Goal: Information Seeking & Learning: Learn about a topic

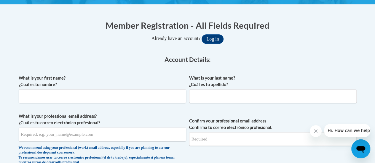
scroll to position [107, 0]
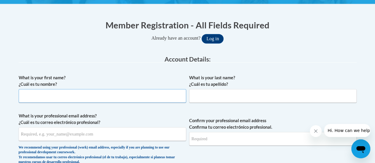
click at [143, 100] on input "What is your first name? ¿Cuál es tu nombre?" at bounding box center [102, 96] width 167 height 14
type input "Emily"
type input "Evitts"
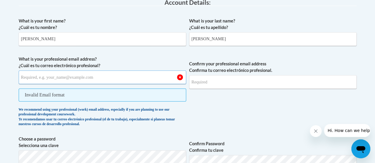
scroll to position [168, 0]
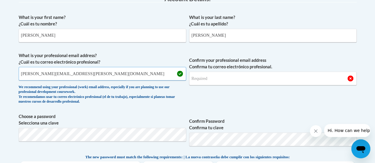
type input "emily.evitts@rusd.org"
click at [224, 82] on input "Confirm your professional email address Confirma tu correo electrónico profesio…" at bounding box center [272, 79] width 167 height 14
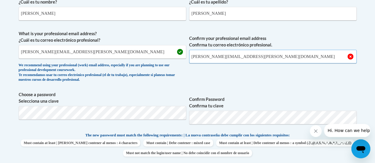
scroll to position [202, 0]
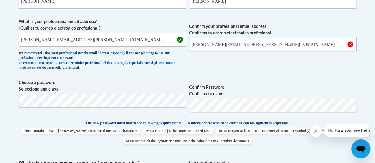
type input "emily.evitts@rusd.org"
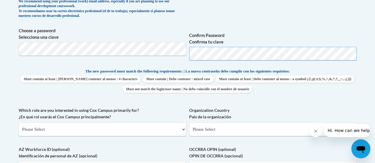
scroll to position [254, 0]
click at [150, 129] on select "Please Select College/University | Colegio/Universidad Community/Nonprofit Part…" at bounding box center [102, 129] width 167 height 14
select select "fbf2d438-af2f-41f8-98f1-81c410e29de3"
click at [19, 122] on select "Please Select College/University | Colegio/Universidad Community/Nonprofit Part…" at bounding box center [102, 129] width 167 height 14
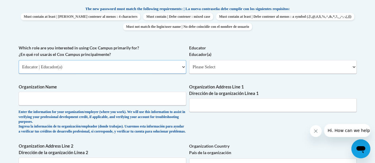
scroll to position [317, 0]
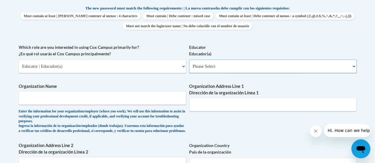
click at [245, 64] on select "Please Select Early Learning/Daycare Teacher/Family Home Care Provider | Maestr…" at bounding box center [272, 67] width 167 height 14
select select "8e40623d-54d0-45cd-9f92-5df65cd3f8cf"
click at [189, 60] on select "Please Select Early Learning/Daycare Teacher/Family Home Care Provider | Maestr…" at bounding box center [272, 67] width 167 height 14
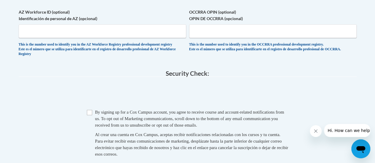
scroll to position [537, 0]
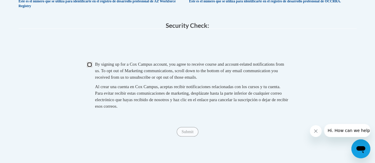
click at [88, 67] on input "Checkbox" at bounding box center [89, 64] width 5 height 5
checkbox input "true"
click at [187, 137] on input "Submit" at bounding box center [186, 131] width 21 height 9
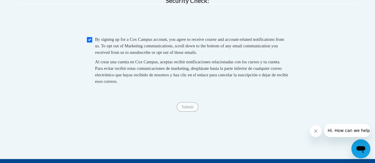
scroll to position [562, 0]
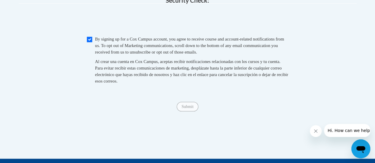
type input "RUSD"
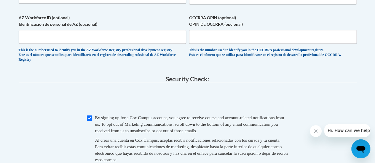
scroll to position [484, 0]
click at [222, 39] on input "OCCRRA OPIN (optional) OPIN DE OCCRRA (opcional)" at bounding box center [272, 37] width 167 height 14
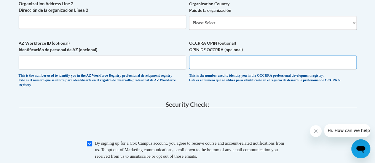
scroll to position [458, 0]
click at [161, 46] on label "AZ Workforce ID (optional) Identificación de personal de AZ (opcional)" at bounding box center [102, 46] width 167 height 13
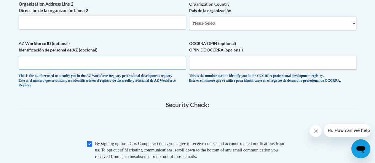
click at [161, 56] on input "AZ Workforce ID (optional) Identificación de personal de AZ (opcional)" at bounding box center [102, 63] width 167 height 14
click at [161, 46] on label "AZ Workforce ID (optional) Identificación de personal de AZ (opcional)" at bounding box center [102, 46] width 167 height 13
click at [161, 56] on input "AZ Workforce ID (optional) Identificación de personal de AZ (opcional)" at bounding box center [102, 63] width 167 height 14
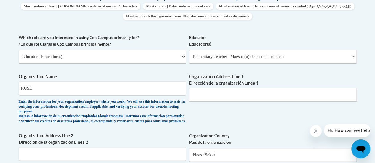
scroll to position [327, 0]
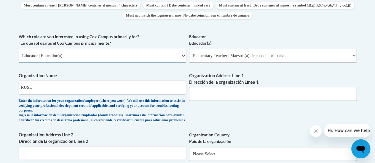
click at [161, 57] on select "Please Select College/University | Colegio/Universidad Community/Nonprofit Part…" at bounding box center [102, 56] width 167 height 14
click at [19, 49] on select "Please Select College/University | Colegio/Universidad Community/Nonprofit Part…" at bounding box center [102, 56] width 167 height 14
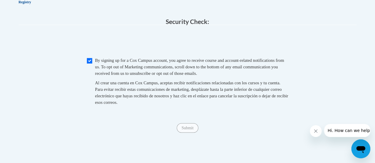
scroll to position [542, 0]
click at [91, 73] on span "Checkbox By signing up for a Cox Campus account, you agree to receive course an…" at bounding box center [187, 84] width 201 height 54
click at [91, 63] on input "Checkbox" at bounding box center [89, 60] width 5 height 5
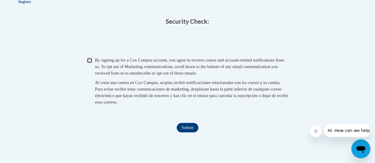
checkbox input "true"
click at [189, 132] on input "Submit" at bounding box center [186, 127] width 21 height 9
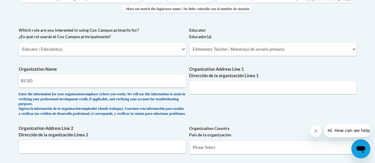
scroll to position [333, 0]
click at [51, 81] on input "RUSD" at bounding box center [102, 81] width 167 height 14
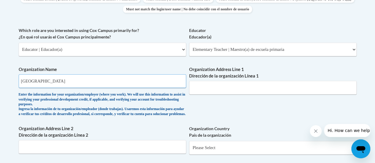
type input "Racine Unified School District"
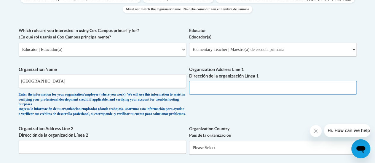
click at [196, 93] on input "Organization Address Line 1 Dirección de la organización Línea 1" at bounding box center [272, 88] width 167 height 14
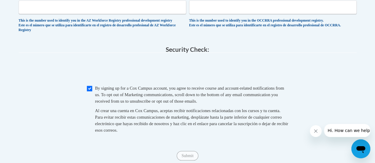
scroll to position [514, 0]
type input "2701 17th St Racine, WI"
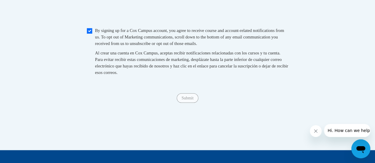
scroll to position [574, 0]
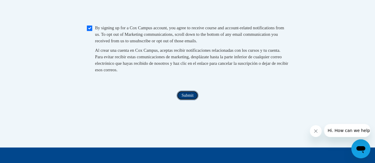
click at [189, 100] on input "Submit" at bounding box center [186, 95] width 21 height 9
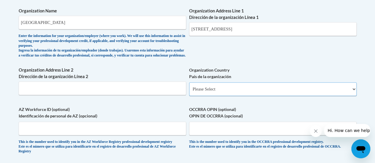
scroll to position [389, 0]
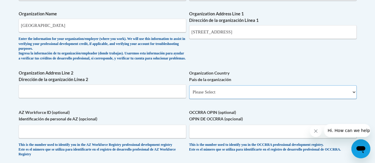
click at [221, 96] on select "Please Select United States | Estados Unidos Outside of the United States | Fue…" at bounding box center [272, 92] width 167 height 14
select select "ad49bcad-a171-4b2e-b99c-48b446064914"
click at [189, 90] on select "Please Select United States | Estados Unidos Outside of the United States | Fue…" at bounding box center [272, 92] width 167 height 14
select select
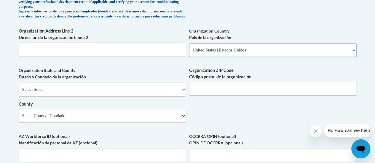
scroll to position [432, 0]
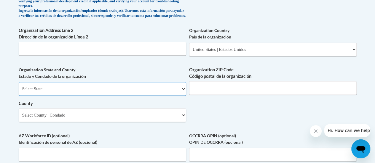
click at [148, 90] on select "Select State Alabama Alaska Arizona Arkansas California Colorado Connecticut De…" at bounding box center [102, 89] width 167 height 14
select select "Wisconsin"
click at [19, 86] on select "Select State Alabama Alaska Arizona Arkansas California Colorado Connecticut De…" at bounding box center [102, 89] width 167 height 14
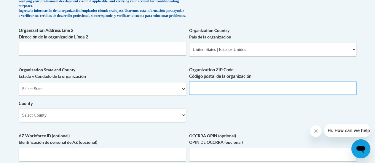
click at [236, 95] on input "Organization ZIP Code Código postal de la organización" at bounding box center [272, 88] width 167 height 14
type input "53405"
click at [165, 122] on select "Select County Adams Ashland Barron Bayfield Brown Buffalo Burnett Calumet Chipp…" at bounding box center [102, 115] width 167 height 14
select select "Racine"
click at [19, 113] on select "Select County Adams Ashland Barron Bayfield Brown Buffalo Burnett Calumet Chipp…" at bounding box center [102, 115] width 167 height 14
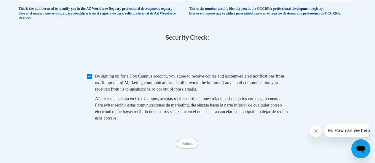
scroll to position [633, 0]
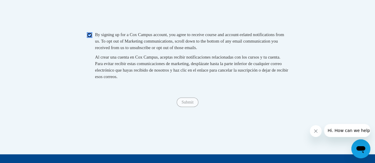
click at [91, 38] on input "Checkbox" at bounding box center [89, 35] width 5 height 5
checkbox input "true"
click at [187, 107] on input "Submit" at bounding box center [186, 102] width 21 height 9
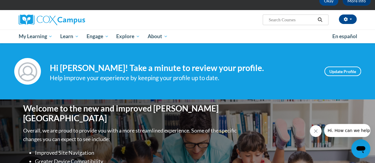
scroll to position [34, 0]
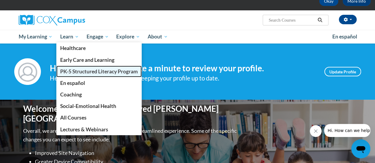
click at [79, 73] on span "PK-5 Structured Literacy Program" at bounding box center [99, 71] width 78 height 6
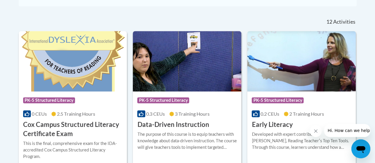
scroll to position [253, 0]
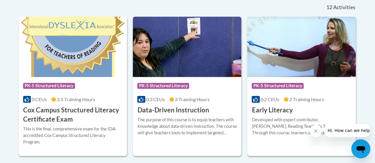
click at [281, 114] on h3 "Early Literacy" at bounding box center [271, 110] width 41 height 9
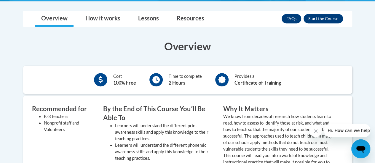
scroll to position [167, 0]
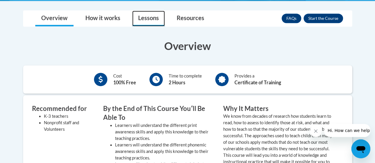
click at [144, 18] on link "Lessons" at bounding box center [148, 19] width 33 height 16
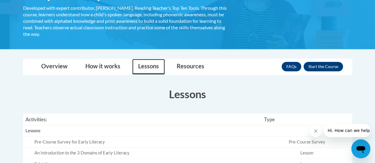
scroll to position [120, 0]
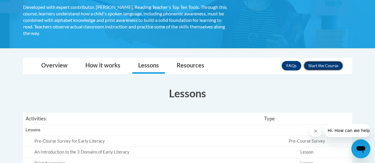
click at [316, 65] on button "Enroll" at bounding box center [322, 65] width 39 height 9
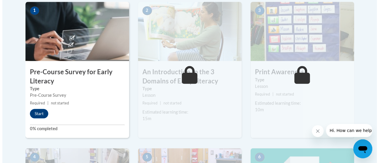
scroll to position [198, 0]
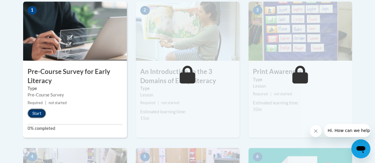
click at [40, 114] on button "Start" at bounding box center [37, 113] width 18 height 9
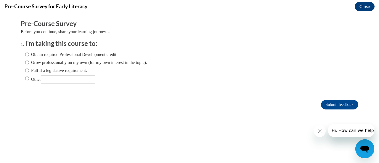
scroll to position [0, 0]
click at [25, 57] on input "Obtain required Professional Development credit." at bounding box center [27, 54] width 4 height 7
radio input "true"
click at [335, 107] on input "Submit feedback" at bounding box center [339, 104] width 37 height 9
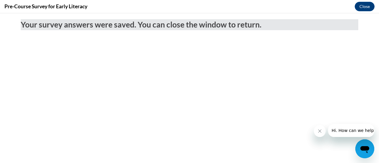
click at [322, 128] on button "Close message from company" at bounding box center [320, 131] width 12 height 12
click at [322, 133] on button "Close message from company" at bounding box center [320, 131] width 12 height 12
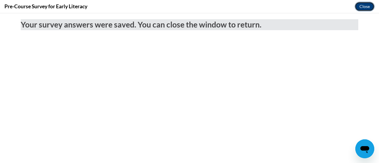
click at [366, 8] on button "Close" at bounding box center [365, 6] width 20 height 9
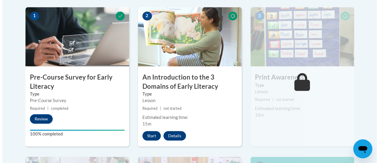
scroll to position [192, 0]
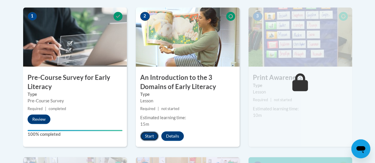
click at [149, 135] on button "Start" at bounding box center [149, 135] width 18 height 9
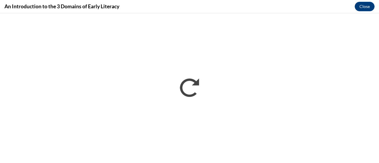
scroll to position [0, 0]
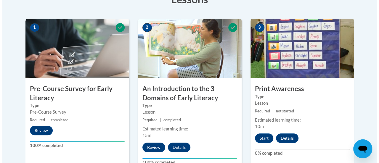
scroll to position [217, 0]
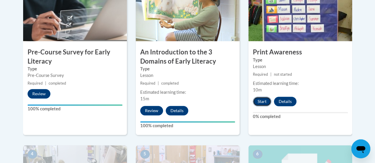
click at [265, 102] on button "Start" at bounding box center [262, 101] width 18 height 9
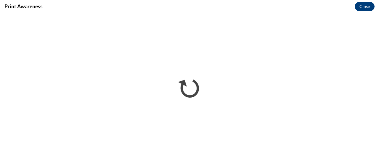
scroll to position [0, 0]
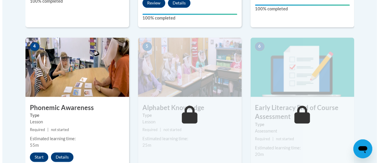
scroll to position [358, 0]
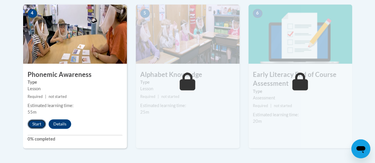
click at [39, 124] on button "Start" at bounding box center [37, 123] width 18 height 9
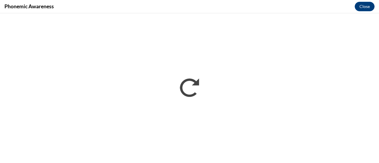
scroll to position [0, 0]
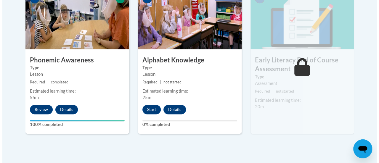
scroll to position [373, 0]
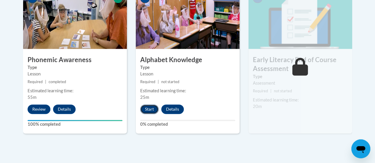
click at [149, 107] on button "Start" at bounding box center [149, 109] width 18 height 9
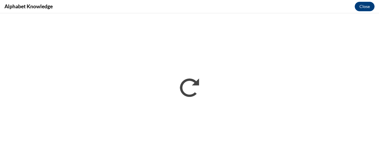
scroll to position [0, 0]
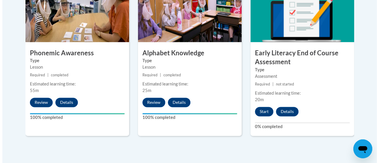
scroll to position [380, 0]
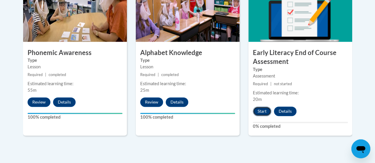
click at [262, 111] on button "Start" at bounding box center [262, 111] width 18 height 9
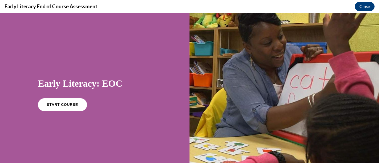
scroll to position [0, 0]
click at [74, 107] on link "START COURSE" at bounding box center [63, 105] width 52 height 14
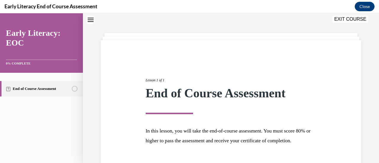
scroll to position [69, 0]
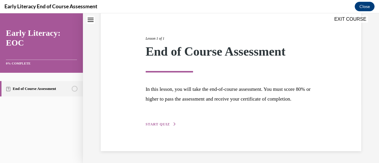
click at [159, 127] on button "START QUIZ" at bounding box center [161, 124] width 31 height 5
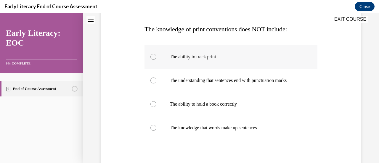
scroll to position [91, 0]
click at [229, 127] on p "The knowledge that words make up sentences" at bounding box center [236, 127] width 133 height 6
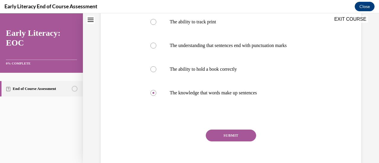
click at [231, 137] on button "SUBMIT" at bounding box center [231, 136] width 50 height 12
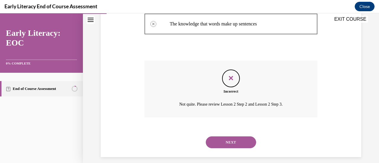
scroll to position [194, 0]
click at [234, 142] on button "NEXT" at bounding box center [231, 142] width 50 height 12
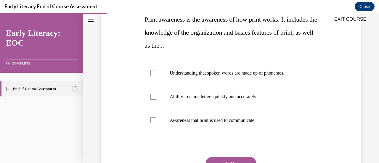
scroll to position [100, 0]
click at [232, 116] on div at bounding box center [231, 120] width 173 height 24
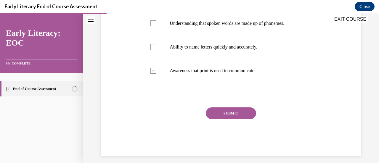
click at [232, 116] on button "SUBMIT" at bounding box center [231, 113] width 50 height 12
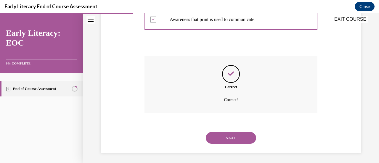
scroll to position [202, 0]
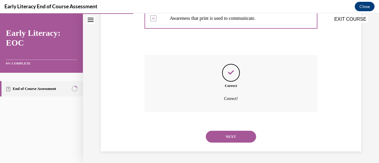
click at [233, 139] on button "NEXT" at bounding box center [231, 137] width 50 height 12
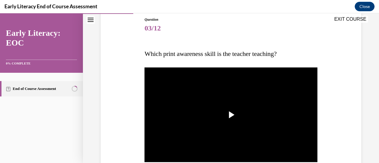
scroll to position [90, 0]
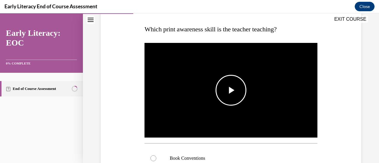
click at [231, 90] on span "Video player" at bounding box center [231, 90] width 0 height 0
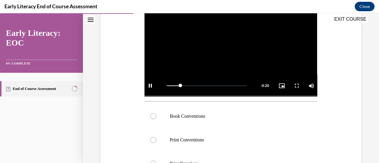
scroll to position [132, 0]
click at [222, 106] on div at bounding box center [231, 117] width 173 height 24
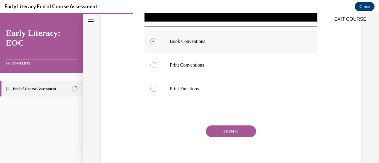
scroll to position [208, 0]
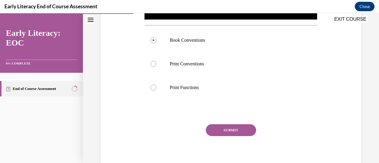
click at [228, 128] on button "SUBMIT" at bounding box center [231, 130] width 50 height 12
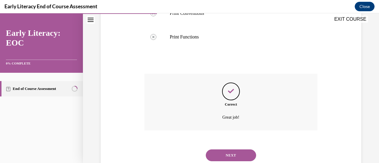
scroll to position [276, 0]
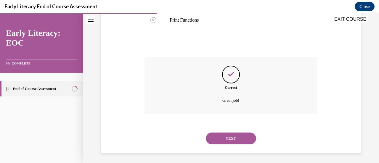
click at [232, 139] on button "NEXT" at bounding box center [231, 139] width 50 height 12
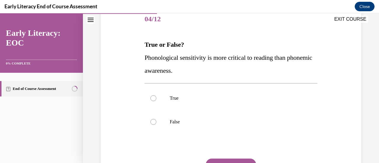
scroll to position [78, 0]
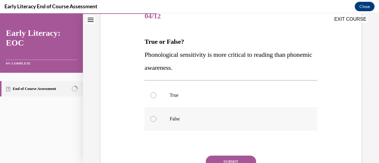
click at [196, 124] on div at bounding box center [231, 119] width 173 height 24
click at [234, 157] on button "SUBMIT" at bounding box center [231, 162] width 50 height 12
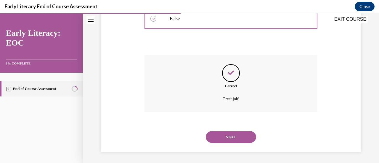
scroll to position [178, 0]
click at [232, 139] on button "NEXT" at bounding box center [231, 137] width 50 height 12
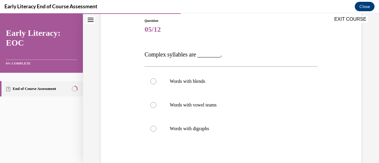
scroll to position [67, 0]
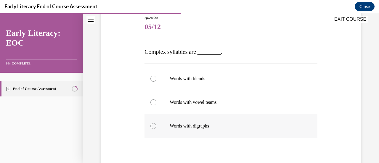
click at [204, 126] on p "Words with digraphs" at bounding box center [236, 126] width 133 height 6
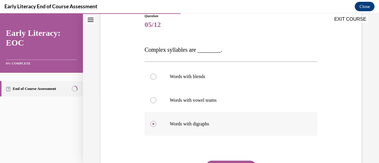
scroll to position [69, 0]
click at [192, 80] on div at bounding box center [231, 77] width 173 height 24
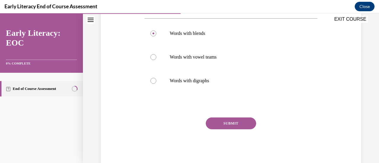
click at [242, 122] on button "SUBMIT" at bounding box center [231, 124] width 50 height 12
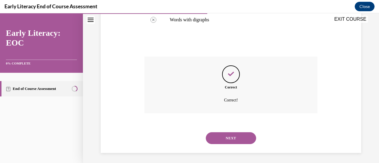
scroll to position [175, 0]
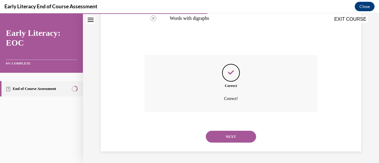
click at [243, 137] on button "NEXT" at bounding box center [231, 137] width 50 height 12
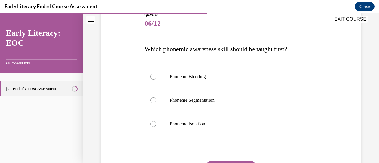
scroll to position [71, 0]
click at [242, 99] on p "Phoneme Segmentation" at bounding box center [236, 100] width 133 height 6
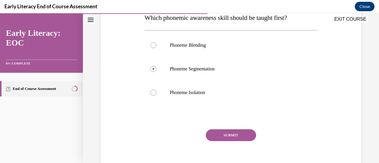
click at [232, 137] on button "SUBMIT" at bounding box center [231, 135] width 50 height 12
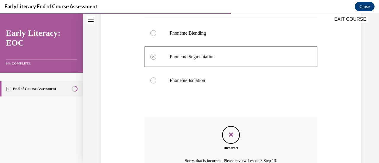
scroll to position [176, 0]
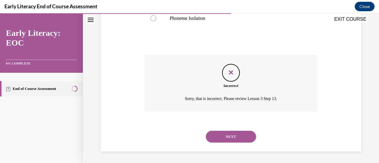
click at [236, 138] on button "NEXT" at bounding box center [231, 137] width 50 height 12
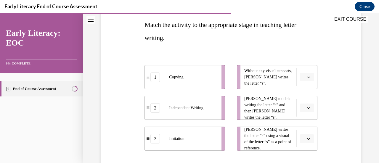
scroll to position [95, 0]
click at [307, 76] on icon "button" at bounding box center [308, 77] width 3 height 3
click at [302, 115] on div "2" at bounding box center [302, 114] width 15 height 12
click at [302, 115] on li "Mr. Brown models writing the letter “s” and then Tina writes the letter “s”." at bounding box center [277, 108] width 81 height 24
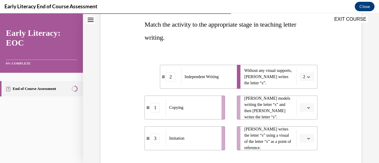
drag, startPoint x: 302, startPoint y: 108, endPoint x: 316, endPoint y: 103, distance: 14.3
click at [316, 103] on div "Question 07/12 Match the activity to the appropriate stage in teaching letter w…" at bounding box center [231, 97] width 264 height 254
click at [307, 107] on button "button" at bounding box center [307, 107] width 15 height 9
click at [304, 92] on div "3" at bounding box center [302, 95] width 15 height 12
click at [302, 137] on button "button" at bounding box center [307, 138] width 15 height 9
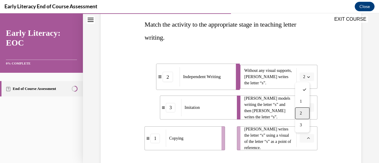
click at [302, 112] on span "2" at bounding box center [301, 113] width 2 height 5
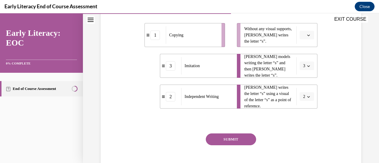
scroll to position [140, 0]
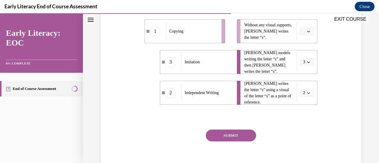
click at [235, 133] on button "SUBMIT" at bounding box center [231, 136] width 50 height 12
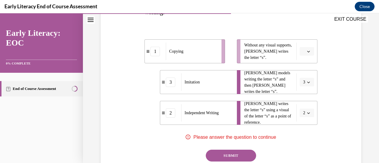
scroll to position [120, 0]
click at [307, 52] on icon "button" at bounding box center [308, 52] width 3 height 3
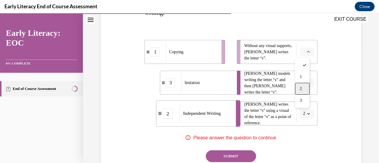
click at [303, 88] on div "2" at bounding box center [302, 89] width 15 height 12
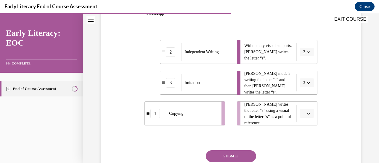
click at [307, 112] on icon "button" at bounding box center [308, 113] width 3 height 3
click at [302, 77] on span "1" at bounding box center [301, 76] width 2 height 5
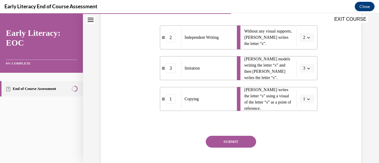
scroll to position [134, 0]
click at [242, 140] on button "SUBMIT" at bounding box center [231, 142] width 50 height 12
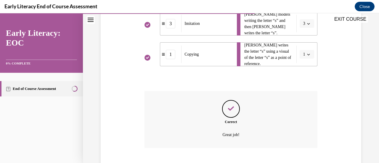
scroll to position [215, 0]
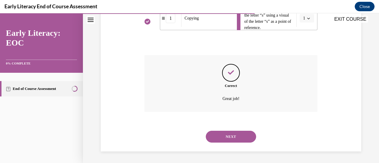
click at [242, 140] on button "NEXT" at bounding box center [231, 137] width 50 height 12
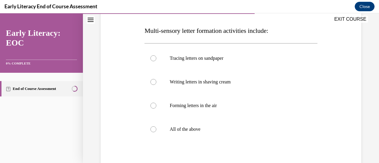
scroll to position [89, 0]
click at [215, 129] on p "All of the above" at bounding box center [236, 129] width 133 height 6
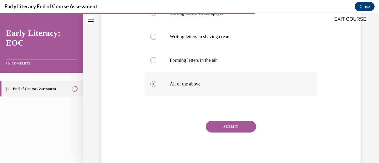
scroll to position [136, 0]
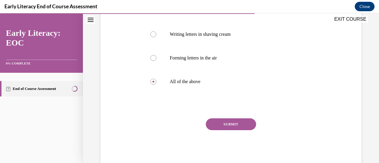
drag, startPoint x: 216, startPoint y: 128, endPoint x: 212, endPoint y: 126, distance: 4.8
click at [212, 126] on button "SUBMIT" at bounding box center [231, 124] width 50 height 12
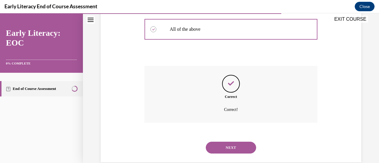
scroll to position [188, 0]
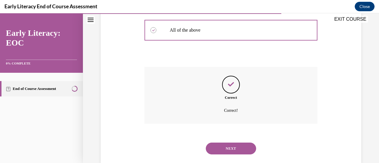
click at [223, 145] on button "NEXT" at bounding box center [231, 149] width 50 height 12
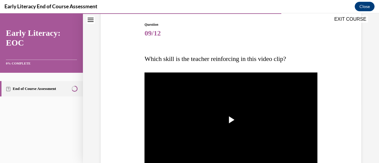
scroll to position [84, 0]
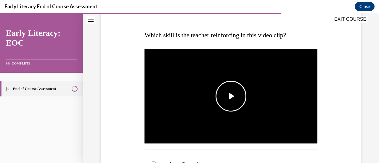
click at [231, 96] on span "Video player" at bounding box center [231, 96] width 0 height 0
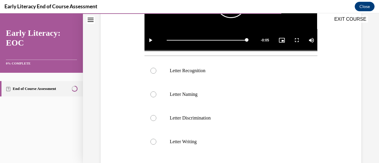
scroll to position [178, 0]
click at [224, 69] on p "Letter Recognition" at bounding box center [236, 71] width 133 height 6
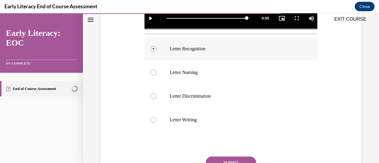
scroll to position [201, 0]
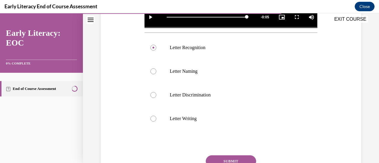
click at [229, 156] on button "SUBMIT" at bounding box center [231, 161] width 50 height 12
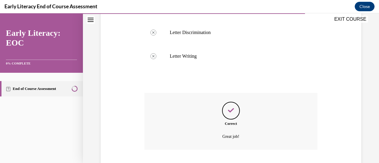
scroll to position [299, 0]
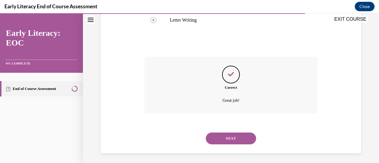
click at [232, 138] on button "NEXT" at bounding box center [231, 139] width 50 height 12
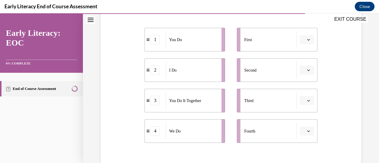
scroll to position [118, 0]
click at [307, 38] on icon "button" at bounding box center [308, 39] width 3 height 3
click at [301, 62] on span "1" at bounding box center [301, 64] width 2 height 5
click at [307, 39] on icon "button" at bounding box center [308, 39] width 3 height 3
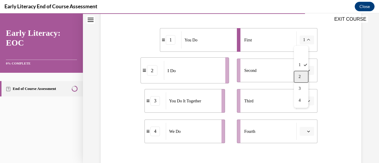
click at [303, 75] on div "2" at bounding box center [301, 77] width 15 height 12
click at [307, 69] on icon "button" at bounding box center [308, 70] width 3 height 3
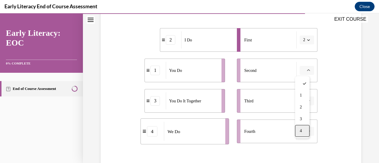
click at [303, 132] on div "4" at bounding box center [302, 131] width 15 height 12
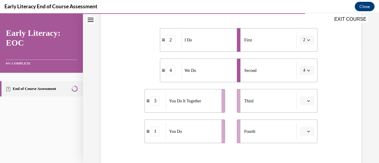
click at [307, 100] on icon "button" at bounding box center [308, 101] width 3 height 3
click at [301, 75] on span "3" at bounding box center [301, 76] width 2 height 5
click at [305, 129] on button "button" at bounding box center [307, 131] width 15 height 9
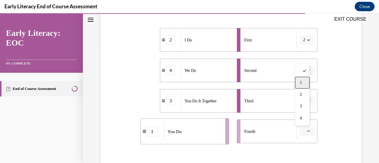
click at [299, 83] on div "1" at bounding box center [302, 83] width 15 height 12
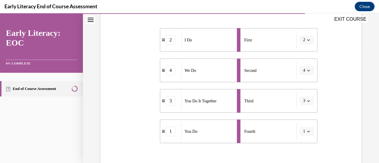
scroll to position [170, 0]
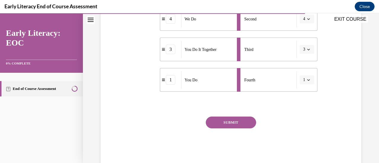
click at [244, 121] on button "SUBMIT" at bounding box center [231, 123] width 50 height 12
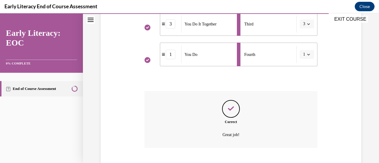
scroll to position [232, 0]
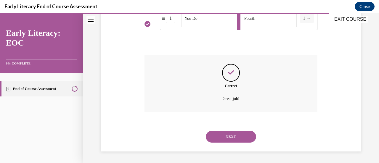
click at [235, 139] on button "NEXT" at bounding box center [231, 137] width 50 height 12
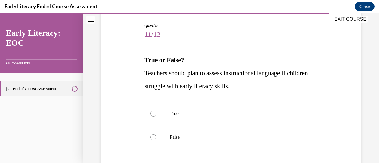
scroll to position [78, 0]
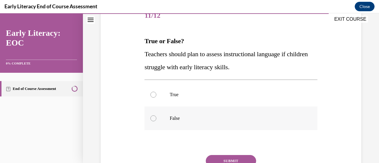
click at [214, 121] on p "False" at bounding box center [236, 118] width 133 height 6
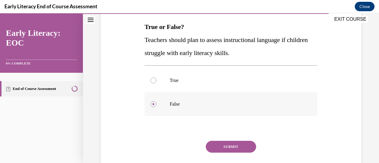
scroll to position [94, 0]
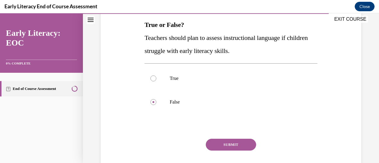
click at [227, 144] on button "SUBMIT" at bounding box center [231, 145] width 50 height 12
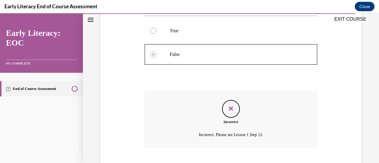
scroll to position [178, 0]
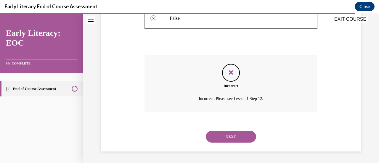
click at [223, 137] on button "NEXT" at bounding box center [231, 137] width 50 height 12
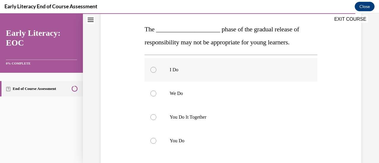
scroll to position [93, 0]
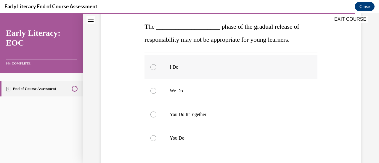
click at [214, 115] on p "You Do It Together" at bounding box center [236, 115] width 133 height 6
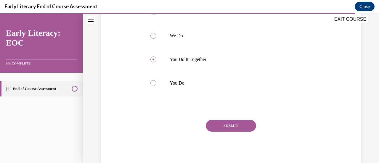
click at [229, 124] on button "SUBMIT" at bounding box center [231, 126] width 50 height 12
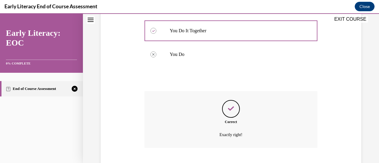
scroll to position [213, 0]
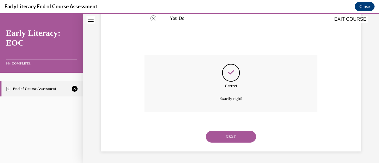
click at [233, 135] on button "NEXT" at bounding box center [231, 137] width 50 height 12
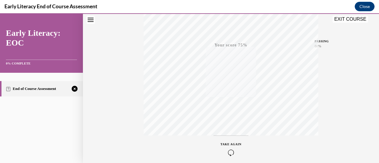
scroll to position [153, 0]
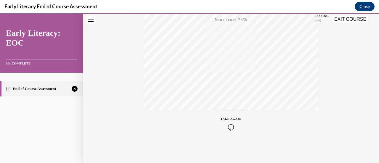
click at [229, 124] on icon "button" at bounding box center [231, 127] width 21 height 7
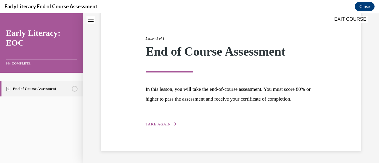
click at [165, 123] on span "TAKE AGAIN" at bounding box center [158, 124] width 25 height 4
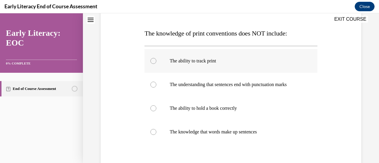
scroll to position [86, 0]
click at [219, 111] on p "The ability to hold a book correctly" at bounding box center [236, 108] width 133 height 6
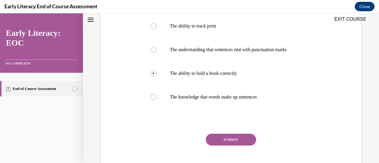
click at [235, 136] on button "SUBMIT" at bounding box center [231, 140] width 50 height 12
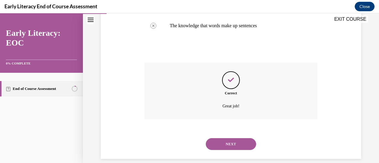
scroll to position [200, 0]
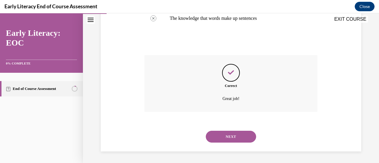
click at [236, 139] on button "NEXT" at bounding box center [231, 137] width 50 height 12
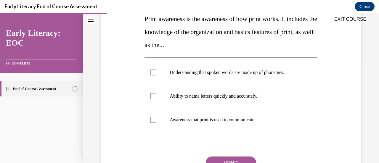
scroll to position [102, 0]
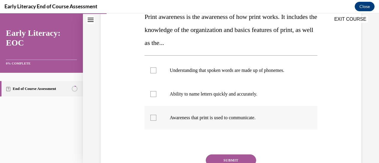
click at [235, 122] on div at bounding box center [231, 118] width 173 height 24
click at [242, 159] on button "SUBMIT" at bounding box center [231, 161] width 50 height 12
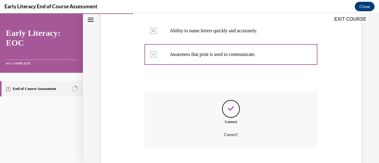
scroll to position [202, 0]
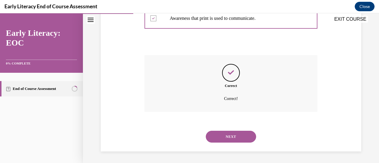
click at [229, 139] on button "NEXT" at bounding box center [231, 137] width 50 height 12
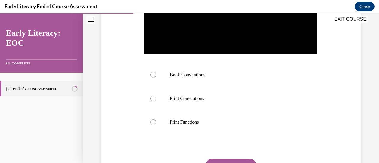
scroll to position [174, 0]
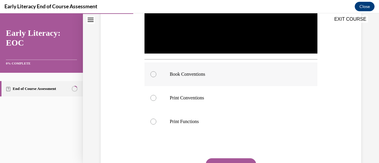
click at [222, 72] on p "Book Conventions" at bounding box center [236, 74] width 133 height 6
click at [241, 158] on button "SUBMIT" at bounding box center [231, 164] width 50 height 12
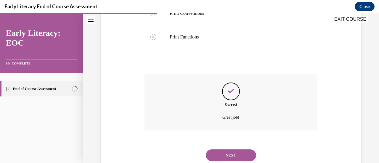
scroll to position [276, 0]
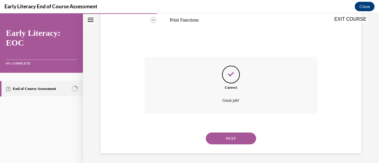
click at [229, 147] on div "NEXT" at bounding box center [231, 139] width 173 height 24
click at [224, 135] on button "NEXT" at bounding box center [231, 139] width 50 height 12
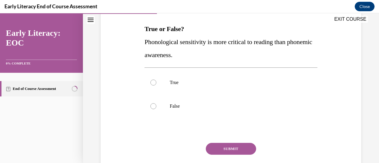
scroll to position [91, 0]
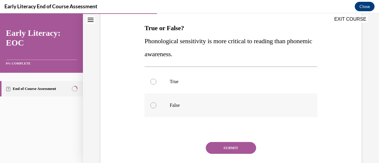
click at [211, 105] on p "False" at bounding box center [236, 105] width 133 height 6
click at [230, 148] on button "SUBMIT" at bounding box center [231, 148] width 50 height 12
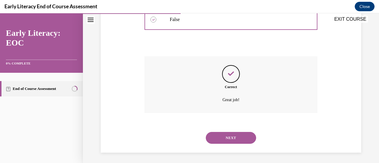
scroll to position [178, 0]
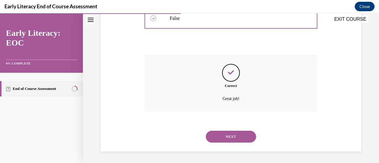
click at [225, 137] on button "NEXT" at bounding box center [231, 137] width 50 height 12
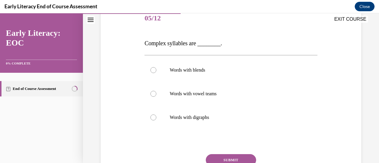
scroll to position [79, 0]
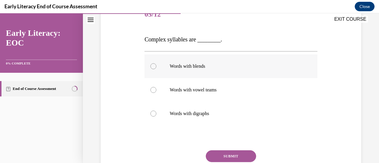
click at [213, 71] on div at bounding box center [231, 66] width 173 height 24
click at [238, 153] on button "SUBMIT" at bounding box center [231, 156] width 50 height 12
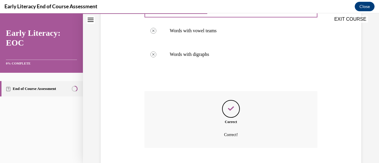
scroll to position [175, 0]
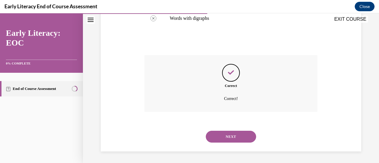
click at [229, 136] on button "NEXT" at bounding box center [231, 137] width 50 height 12
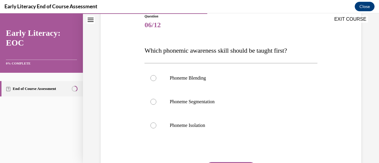
scroll to position [69, 0]
click at [227, 105] on div at bounding box center [231, 101] width 173 height 24
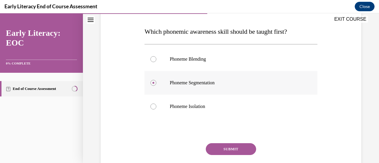
scroll to position [88, 0]
click at [227, 105] on p "Phoneme Isolation" at bounding box center [236, 106] width 133 height 6
click at [231, 146] on button "SUBMIT" at bounding box center [231, 149] width 50 height 12
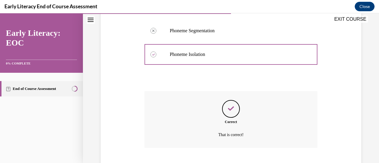
scroll to position [176, 0]
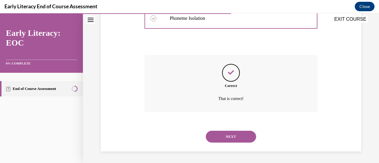
click at [231, 140] on button "NEXT" at bounding box center [231, 137] width 50 height 12
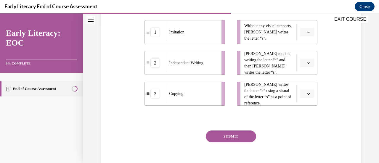
scroll to position [139, 0]
click at [300, 31] on button "button" at bounding box center [307, 32] width 15 height 9
click at [302, 65] on div "2" at bounding box center [302, 69] width 15 height 12
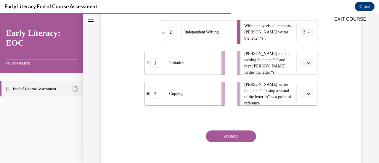
click at [302, 60] on button "button" at bounding box center [307, 63] width 15 height 9
click at [301, 87] on span "1" at bounding box center [301, 88] width 2 height 5
click at [307, 92] on span "button" at bounding box center [309, 94] width 4 height 4
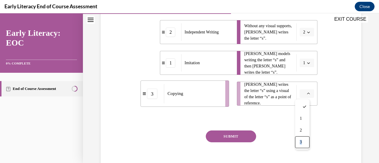
drag, startPoint x: 303, startPoint y: 146, endPoint x: 300, endPoint y: 149, distance: 4.4
click at [300, 149] on div "1 2 3" at bounding box center [302, 125] width 15 height 50
click at [299, 142] on div "3" at bounding box center [302, 143] width 15 height 12
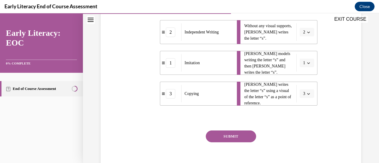
click at [235, 137] on button "SUBMIT" at bounding box center [231, 137] width 50 height 12
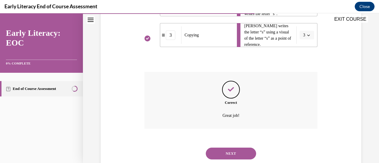
scroll to position [215, 0]
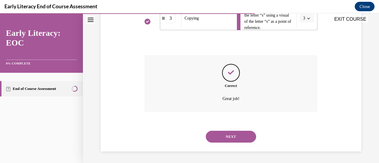
click at [227, 134] on button "NEXT" at bounding box center [231, 137] width 50 height 12
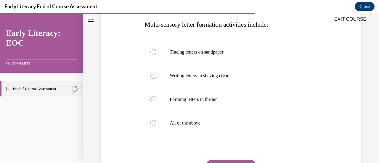
scroll to position [97, 0]
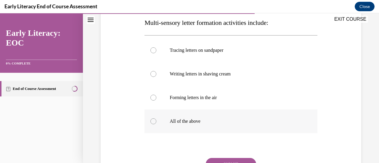
click at [206, 124] on div at bounding box center [231, 122] width 173 height 24
click at [233, 157] on div "Question 08/12 Multi-sensory letter formation activities include: Tracing lette…" at bounding box center [231, 96] width 173 height 221
click at [235, 160] on button "SUBMIT" at bounding box center [231, 164] width 50 height 12
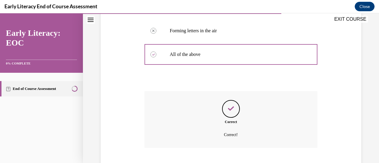
scroll to position [200, 0]
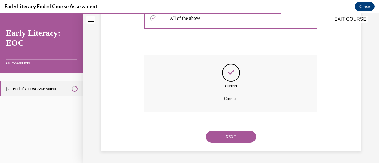
click at [229, 134] on button "NEXT" at bounding box center [231, 137] width 50 height 12
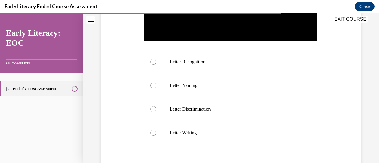
scroll to position [187, 0]
click at [225, 59] on p "Letter Recognition" at bounding box center [236, 62] width 133 height 6
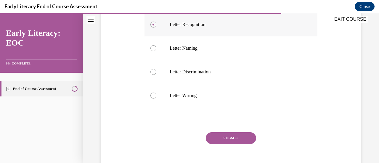
scroll to position [251, 0]
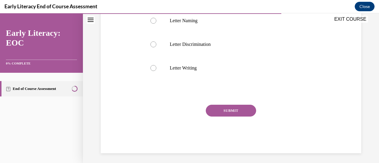
click at [237, 110] on button "SUBMIT" at bounding box center [231, 111] width 50 height 12
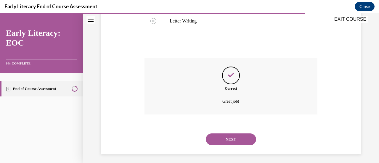
scroll to position [299, 0]
click at [239, 135] on button "NEXT" at bounding box center [231, 139] width 50 height 12
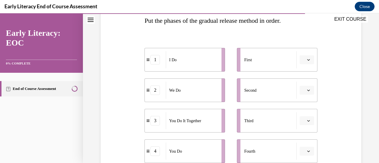
scroll to position [104, 0]
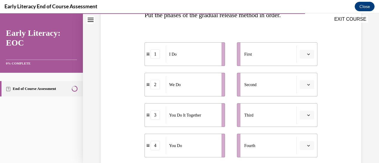
click at [307, 55] on icon "button" at bounding box center [308, 54] width 3 height 3
click at [301, 76] on div "1" at bounding box center [302, 79] width 15 height 12
click at [304, 87] on button "button" at bounding box center [307, 84] width 15 height 9
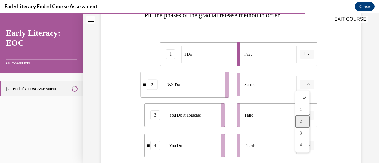
click at [304, 121] on div "2" at bounding box center [302, 121] width 15 height 12
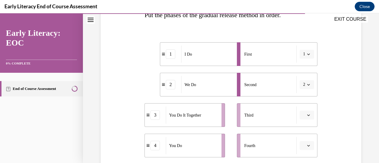
click at [307, 114] on icon "button" at bounding box center [308, 115] width 3 height 3
click at [304, 89] on div "3" at bounding box center [302, 90] width 15 height 12
drag, startPoint x: 306, startPoint y: 147, endPoint x: 328, endPoint y: 137, distance: 24.1
click at [328, 137] on div "Question 10/12 Put the phases of the gradual release method in order. 1 I Do 2 …" at bounding box center [231, 95] width 264 height 271
click at [309, 144] on button "button" at bounding box center [307, 145] width 15 height 9
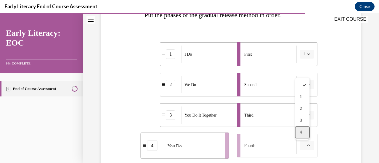
click at [304, 135] on div "4" at bounding box center [302, 133] width 15 height 12
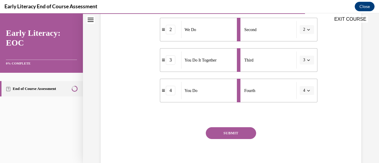
click at [237, 131] on button "SUBMIT" at bounding box center [231, 133] width 50 height 12
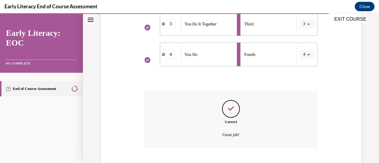
scroll to position [232, 0]
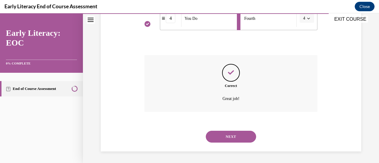
click at [236, 136] on button "NEXT" at bounding box center [231, 137] width 50 height 12
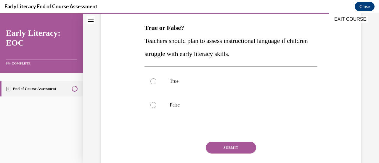
scroll to position [92, 0]
click at [194, 78] on div at bounding box center [231, 81] width 173 height 24
click at [228, 147] on button "SUBMIT" at bounding box center [231, 148] width 50 height 12
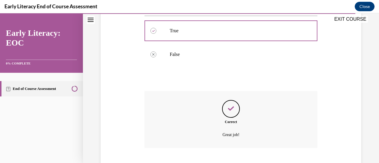
scroll to position [178, 0]
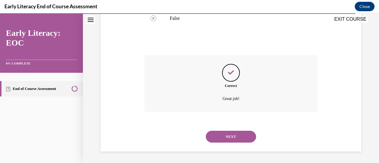
click at [228, 147] on div "NEXT" at bounding box center [231, 137] width 173 height 24
click at [219, 139] on button "NEXT" at bounding box center [231, 137] width 50 height 12
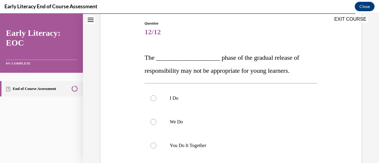
scroll to position [75, 0]
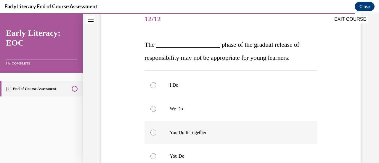
click at [218, 136] on div at bounding box center [231, 133] width 173 height 24
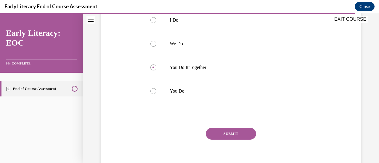
click at [224, 135] on button "SUBMIT" at bounding box center [231, 134] width 50 height 12
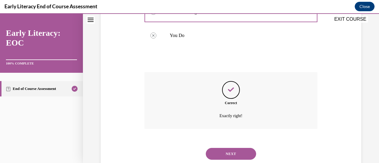
scroll to position [213, 0]
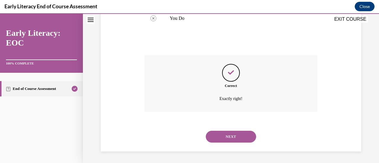
click at [224, 135] on button "NEXT" at bounding box center [231, 137] width 50 height 12
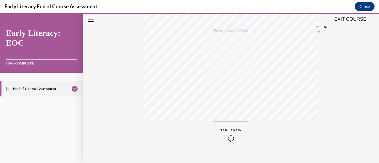
scroll to position [153, 0]
click at [344, 17] on button "EXIT COURSE" at bounding box center [351, 19] width 36 height 7
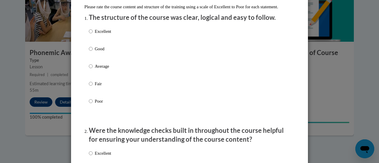
scroll to position [70, 0]
click at [91, 35] on label "Excellent" at bounding box center [100, 36] width 22 height 16
click at [91, 34] on input "Excellent" at bounding box center [91, 31] width 4 height 7
radio input "true"
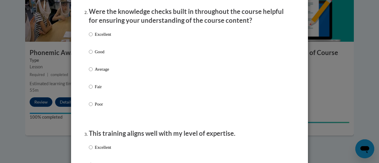
scroll to position [190, 0]
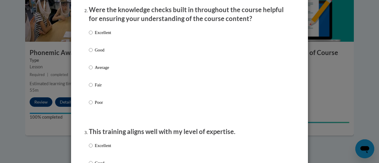
click at [91, 35] on label "Excellent" at bounding box center [100, 37] width 22 height 16
click at [91, 35] on input "Excellent" at bounding box center [91, 32] width 4 height 7
radio input "true"
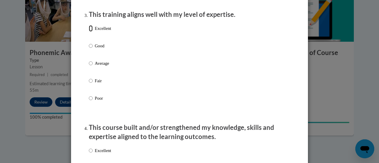
click at [89, 32] on input "Excellent" at bounding box center [91, 28] width 4 height 7
radio input "true"
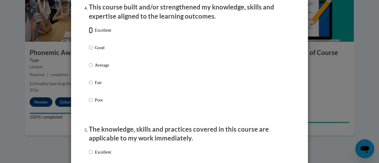
click at [89, 33] on input "Excellent" at bounding box center [91, 30] width 4 height 7
radio input "true"
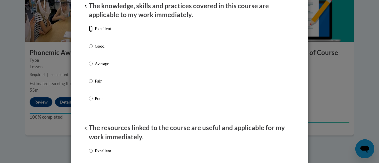
click at [89, 32] on input "Excellent" at bounding box center [91, 28] width 4 height 7
radio input "true"
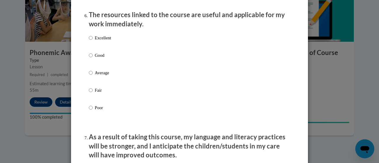
scroll to position [667, 0]
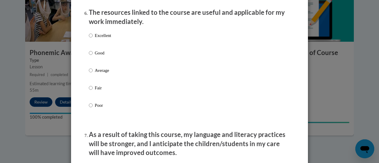
click at [89, 37] on div "Excellent Good Average Fair Poor" at bounding box center [100, 75] width 22 height 92
click at [89, 39] on input "Excellent" at bounding box center [91, 35] width 4 height 7
radio input "true"
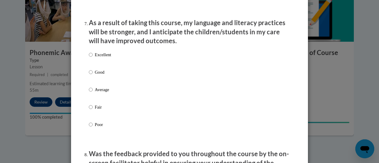
scroll to position [779, 0]
click at [89, 58] on input "Excellent" at bounding box center [91, 54] width 4 height 7
radio input "true"
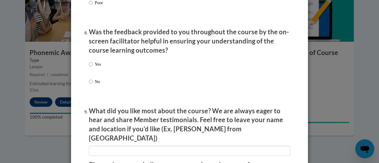
scroll to position [901, 0]
click at [89, 67] on input "Yes" at bounding box center [91, 64] width 4 height 7
radio input "true"
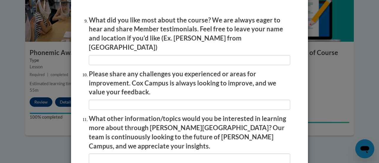
scroll to position [1068, 0]
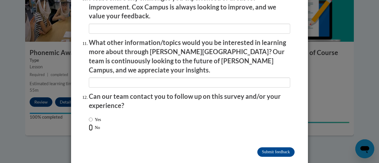
click at [89, 124] on input "No" at bounding box center [91, 127] width 4 height 7
radio input "true"
click at [277, 147] on input "Submit feedback" at bounding box center [275, 151] width 37 height 9
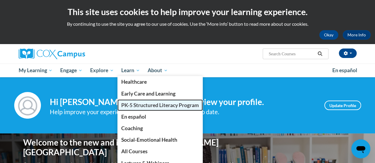
click at [141, 105] on span "PK-5 Structured Literacy Program" at bounding box center [160, 105] width 78 height 6
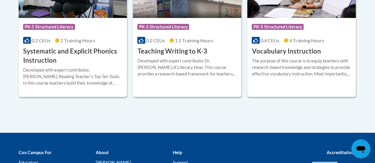
scroll to position [764, 0]
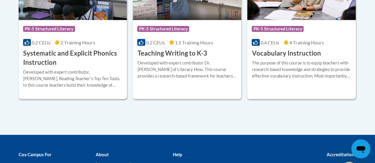
click at [54, 58] on h3 "Systematic and Explicit Phonics Instruction" at bounding box center [73, 58] width 100 height 18
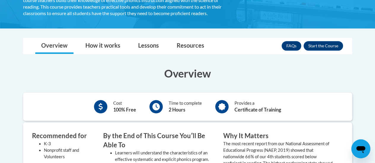
scroll to position [149, 0]
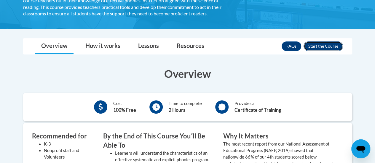
click at [326, 47] on button "Enroll" at bounding box center [322, 45] width 39 height 9
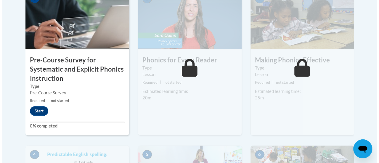
scroll to position [222, 0]
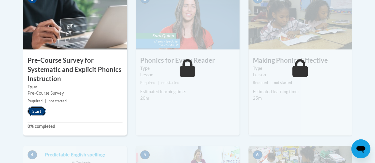
click at [40, 110] on button "Start" at bounding box center [37, 111] width 18 height 9
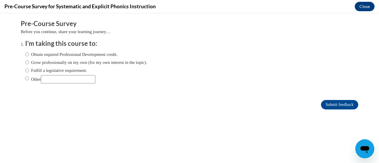
scroll to position [0, 0]
click at [25, 53] on input "Obtain required Professional Development credit." at bounding box center [27, 54] width 4 height 7
radio input "true"
click at [341, 105] on input "Submit feedback" at bounding box center [339, 104] width 37 height 9
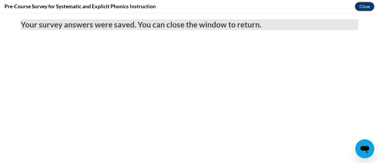
click at [367, 5] on button "Close" at bounding box center [365, 6] width 20 height 9
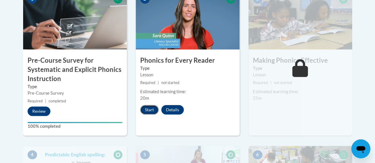
click at [149, 110] on button "Start" at bounding box center [149, 109] width 18 height 9
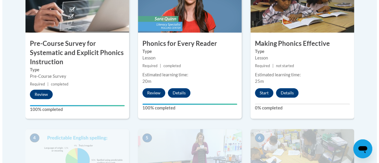
scroll to position [237, 0]
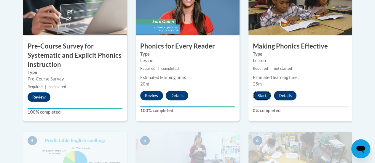
click at [259, 96] on button "Start" at bounding box center [262, 95] width 18 height 9
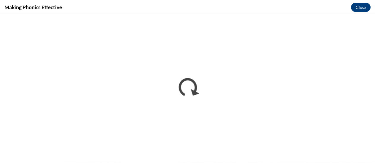
scroll to position [0, 0]
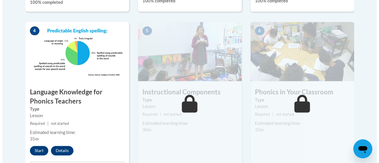
scroll to position [399, 0]
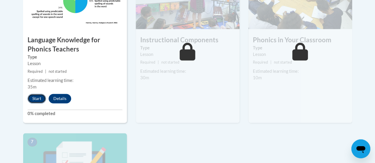
click at [32, 99] on button "Start" at bounding box center [37, 98] width 18 height 9
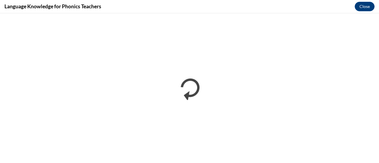
scroll to position [0, 0]
